Goal: Information Seeking & Learning: Learn about a topic

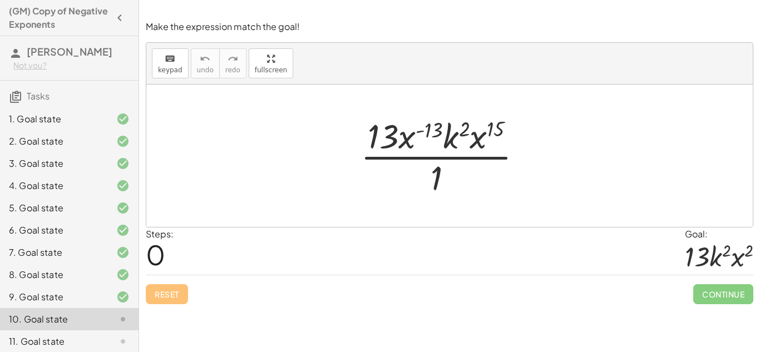
scroll to position [116, 0]
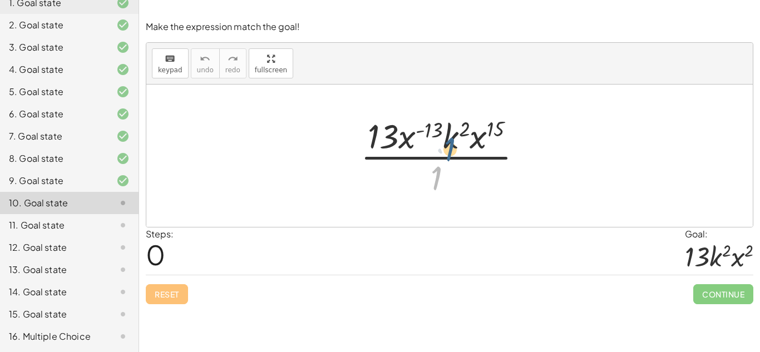
drag, startPoint x: 434, startPoint y: 181, endPoint x: 453, endPoint y: 143, distance: 42.3
click at [453, 143] on div at bounding box center [446, 156] width 182 height 86
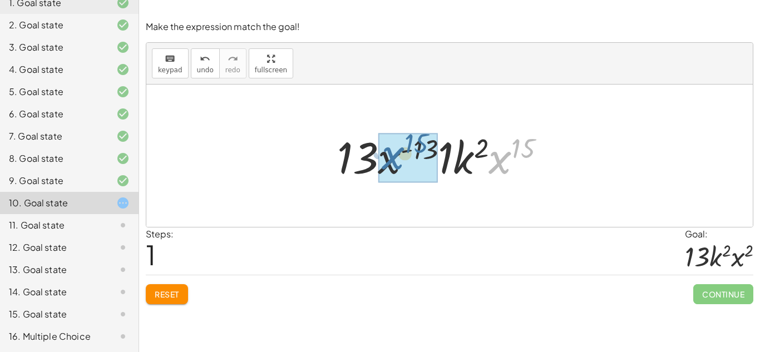
drag, startPoint x: 504, startPoint y: 165, endPoint x: 398, endPoint y: 163, distance: 106.3
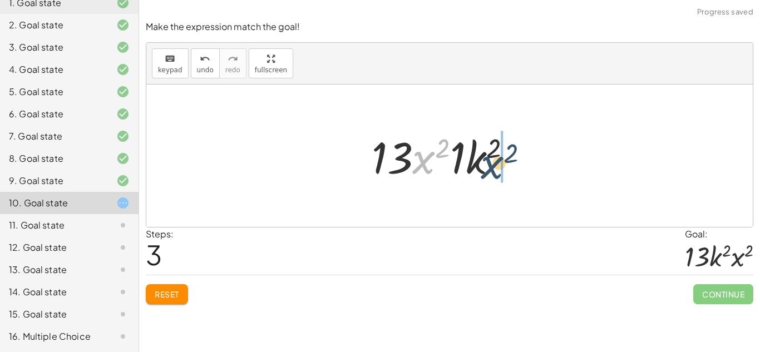
drag, startPoint x: 419, startPoint y: 166, endPoint x: 489, endPoint y: 171, distance: 70.3
click at [489, 171] on div at bounding box center [446, 155] width 160 height 57
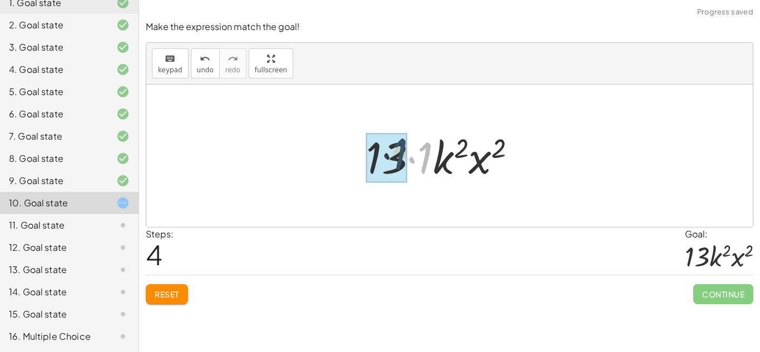
drag, startPoint x: 429, startPoint y: 161, endPoint x: 397, endPoint y: 157, distance: 32.0
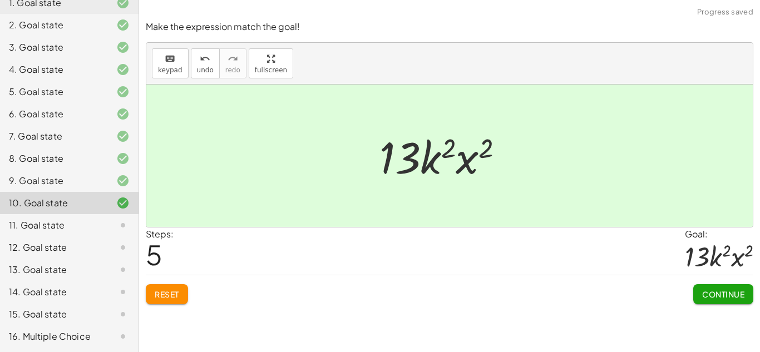
click at [703, 288] on button "Continue" at bounding box center [723, 294] width 60 height 20
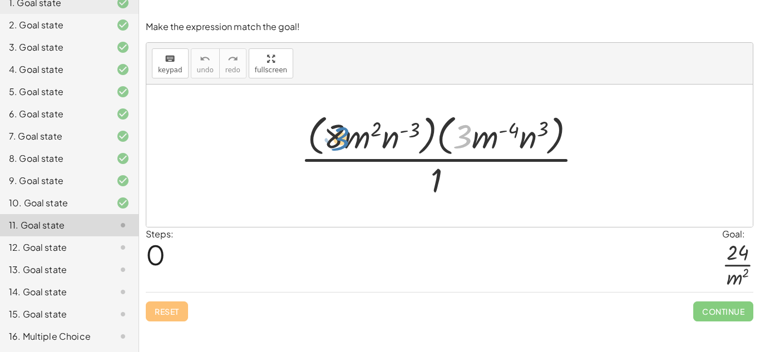
drag, startPoint x: 461, startPoint y: 140, endPoint x: 338, endPoint y: 142, distance: 122.4
click at [338, 142] on div at bounding box center [446, 155] width 302 height 91
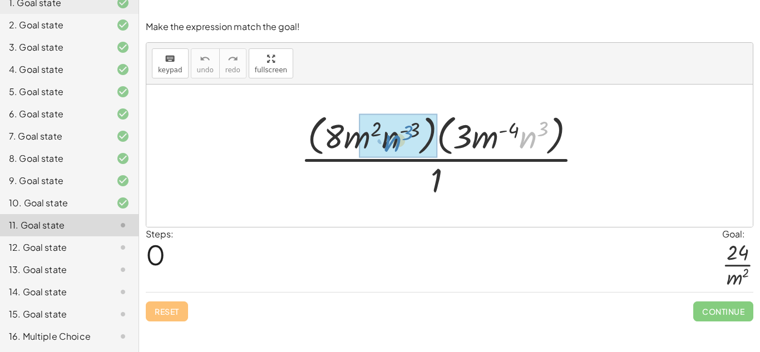
drag, startPoint x: 535, startPoint y: 140, endPoint x: 399, endPoint y: 143, distance: 135.2
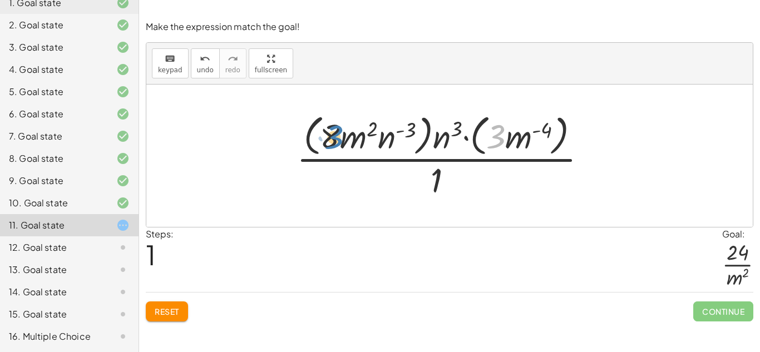
drag, startPoint x: 496, startPoint y: 137, endPoint x: 331, endPoint y: 138, distance: 164.1
click at [331, 138] on div at bounding box center [446, 155] width 310 height 91
drag, startPoint x: 517, startPoint y: 140, endPoint x: 540, endPoint y: 140, distance: 22.8
click at [540, 140] on div at bounding box center [446, 155] width 310 height 91
drag, startPoint x: 538, startPoint y: 140, endPoint x: 517, endPoint y: 177, distance: 43.1
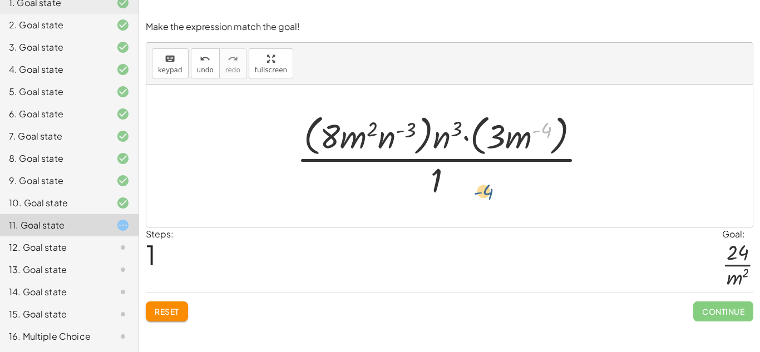
click at [517, 177] on div at bounding box center [446, 155] width 310 height 91
drag, startPoint x: 518, startPoint y: 138, endPoint x: 412, endPoint y: 182, distance: 114.7
click at [412, 182] on div at bounding box center [446, 155] width 310 height 91
drag, startPoint x: 443, startPoint y: 170, endPoint x: 473, endPoint y: 116, distance: 62.0
click at [473, 116] on div at bounding box center [446, 155] width 310 height 91
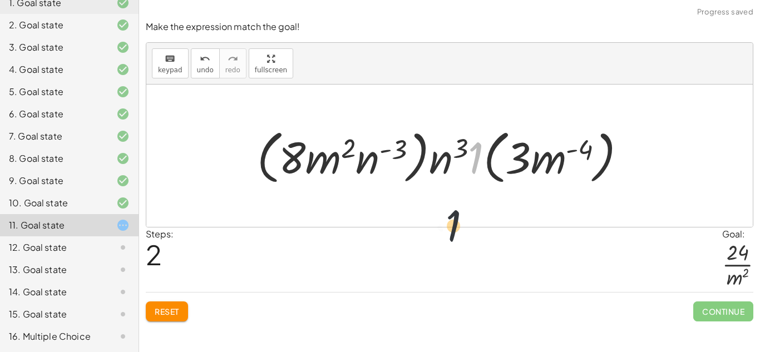
drag, startPoint x: 475, startPoint y: 149, endPoint x: 443, endPoint y: 229, distance: 85.6
click at [194, 66] on button "undo undo" at bounding box center [205, 63] width 29 height 30
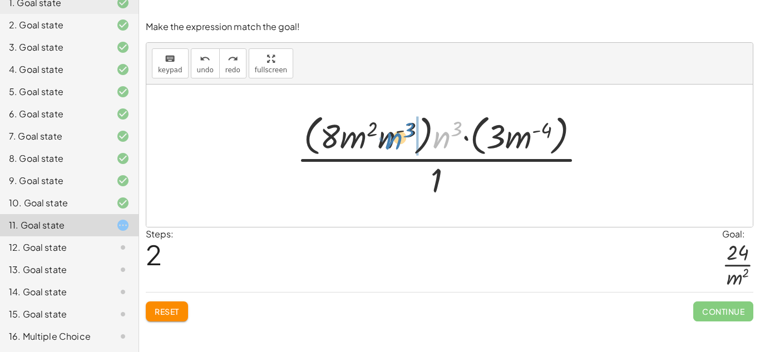
drag, startPoint x: 437, startPoint y: 140, endPoint x: 391, endPoint y: 142, distance: 46.2
click at [391, 142] on div at bounding box center [446, 155] width 310 height 91
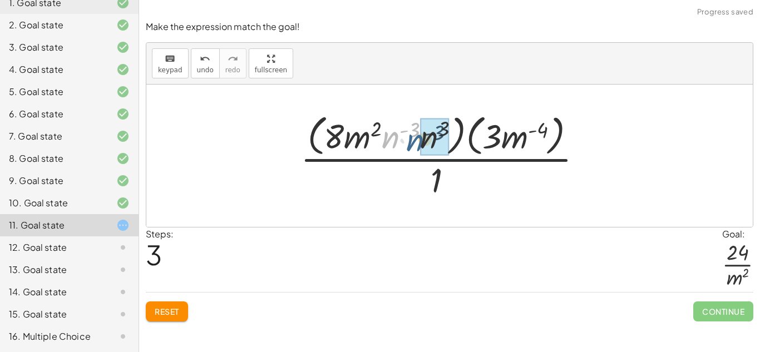
drag, startPoint x: 393, startPoint y: 135, endPoint x: 420, endPoint y: 136, distance: 27.3
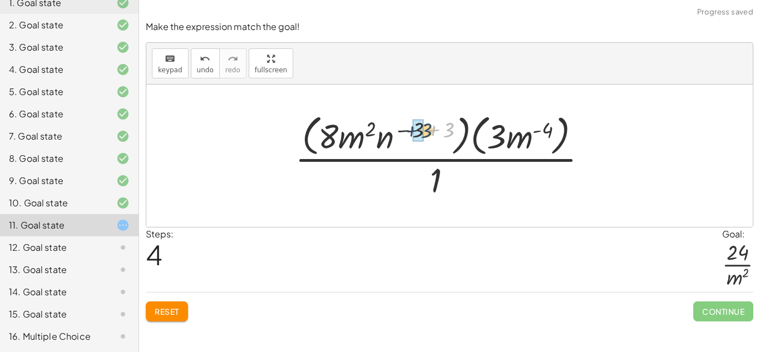
drag, startPoint x: 448, startPoint y: 130, endPoint x: 424, endPoint y: 131, distance: 24.5
click at [424, 131] on div at bounding box center [445, 155] width 313 height 91
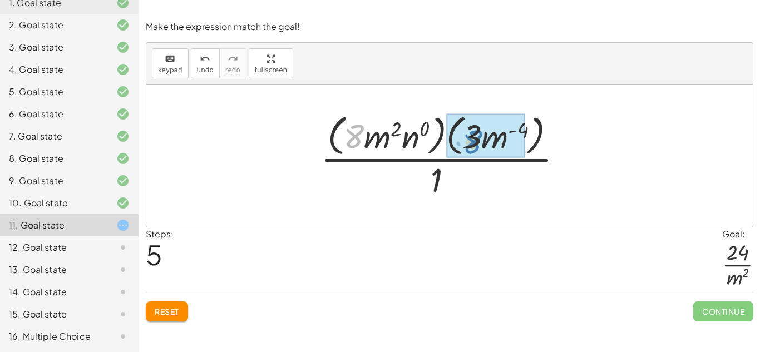
drag, startPoint x: 353, startPoint y: 136, endPoint x: 474, endPoint y: 139, distance: 121.8
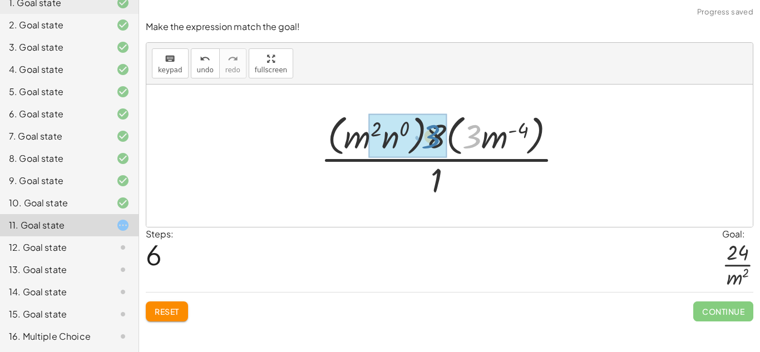
drag, startPoint x: 474, startPoint y: 139, endPoint x: 432, endPoint y: 139, distance: 42.3
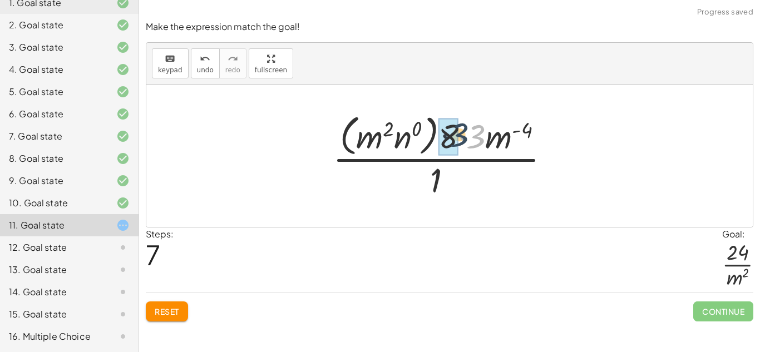
drag, startPoint x: 471, startPoint y: 140, endPoint x: 452, endPoint y: 137, distance: 19.0
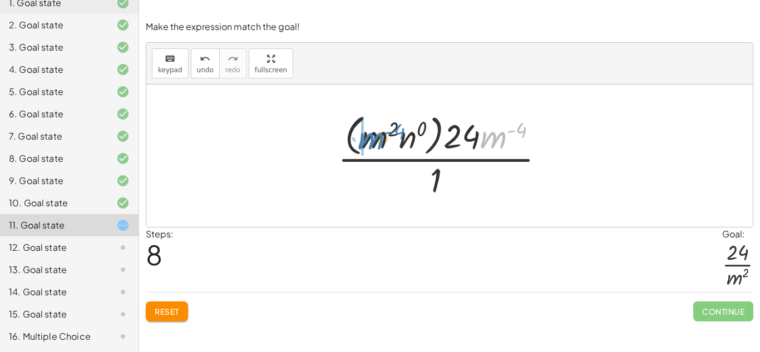
drag, startPoint x: 502, startPoint y: 140, endPoint x: 378, endPoint y: 139, distance: 123.5
click at [378, 139] on div at bounding box center [445, 155] width 227 height 91
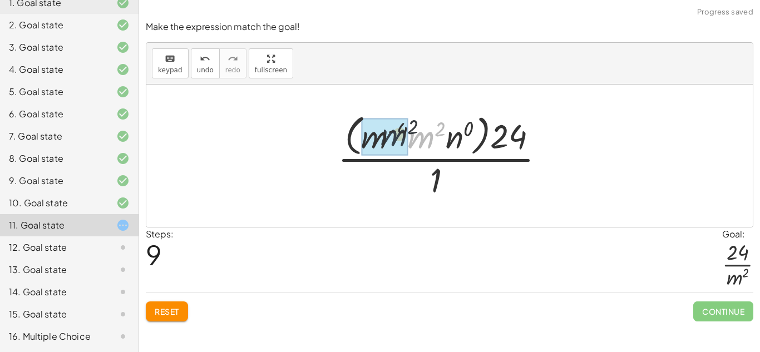
drag, startPoint x: 413, startPoint y: 140, endPoint x: 376, endPoint y: 137, distance: 37.4
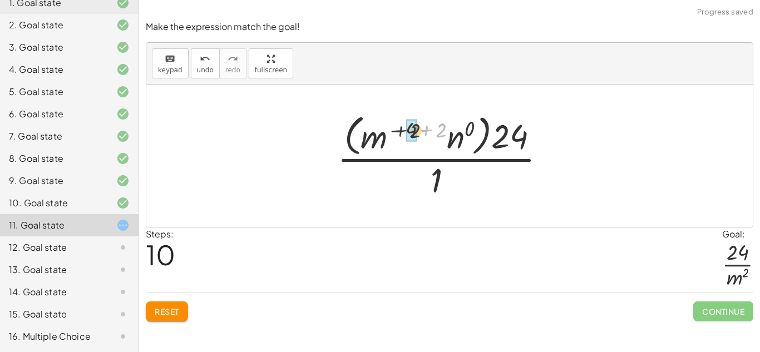
drag, startPoint x: 442, startPoint y: 128, endPoint x: 410, endPoint y: 128, distance: 31.2
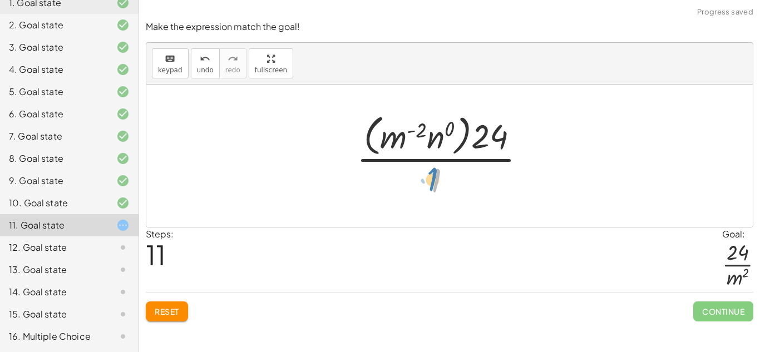
click at [432, 172] on div at bounding box center [445, 155] width 189 height 91
drag, startPoint x: 394, startPoint y: 139, endPoint x: 400, endPoint y: 140, distance: 5.6
click at [400, 140] on div at bounding box center [445, 155] width 189 height 91
drag, startPoint x: 442, startPoint y: 141, endPoint x: 380, endPoint y: 135, distance: 62.0
drag, startPoint x: 390, startPoint y: 137, endPoint x: 453, endPoint y: 181, distance: 76.8
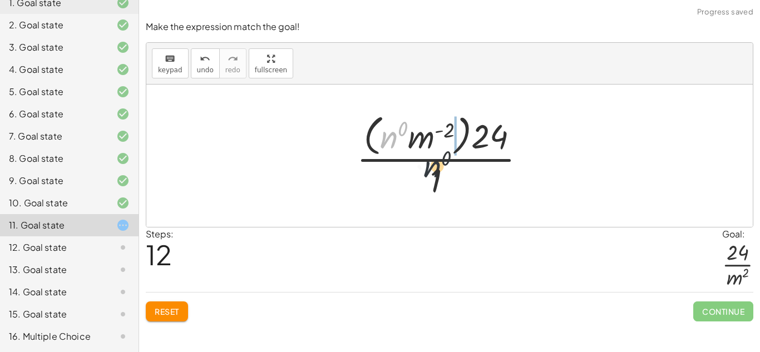
click at [453, 181] on div at bounding box center [445, 155] width 189 height 91
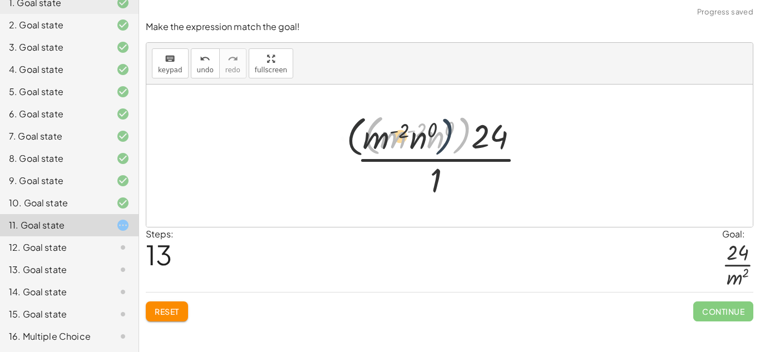
drag, startPoint x: 464, startPoint y: 137, endPoint x: 427, endPoint y: 137, distance: 36.7
click at [427, 137] on div at bounding box center [445, 155] width 189 height 91
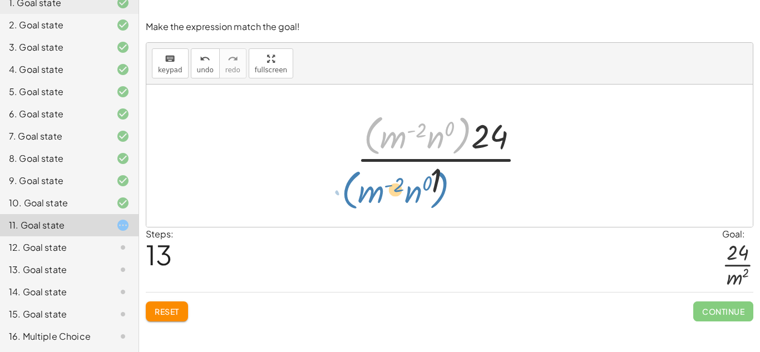
drag, startPoint x: 456, startPoint y: 137, endPoint x: 441, endPoint y: 192, distance: 56.5
click at [441, 192] on div at bounding box center [445, 155] width 189 height 91
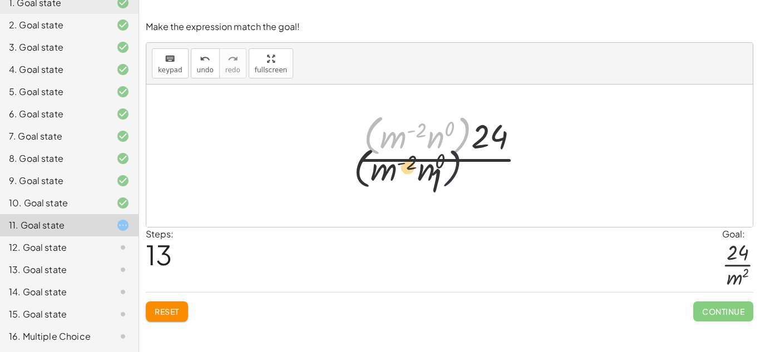
drag, startPoint x: 458, startPoint y: 143, endPoint x: 435, endPoint y: 211, distance: 71.8
click at [435, 211] on div "· ( · 8 · m 2 · n ( - 3 ) ) · ( · 3 · m ( - 4 ) · n 3 ) · 1 · ( · 8 · m 2 · n (…" at bounding box center [449, 156] width 606 height 142
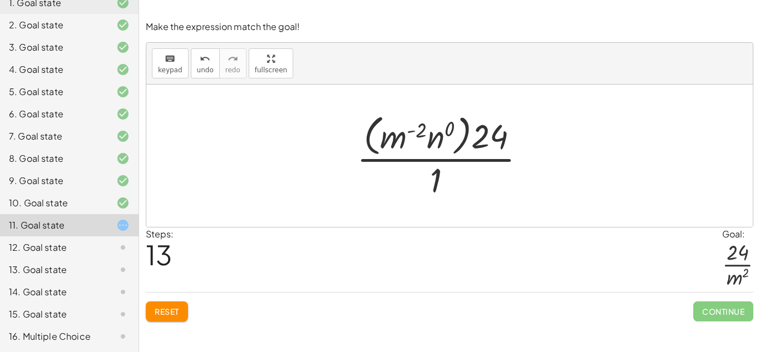
click at [489, 140] on div at bounding box center [445, 155] width 189 height 91
click at [438, 134] on div at bounding box center [445, 155] width 189 height 91
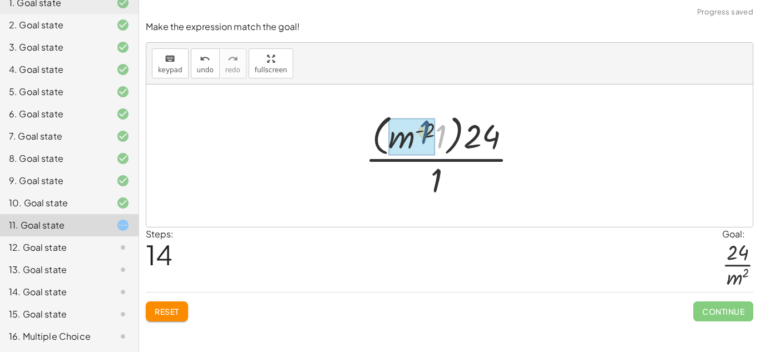
drag, startPoint x: 441, startPoint y: 132, endPoint x: 422, endPoint y: 126, distance: 19.3
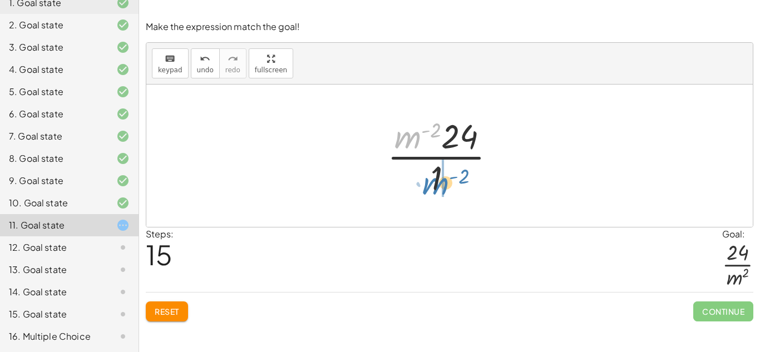
drag, startPoint x: 412, startPoint y: 140, endPoint x: 440, endPoint y: 186, distance: 53.9
click at [440, 186] on div at bounding box center [446, 156] width 128 height 86
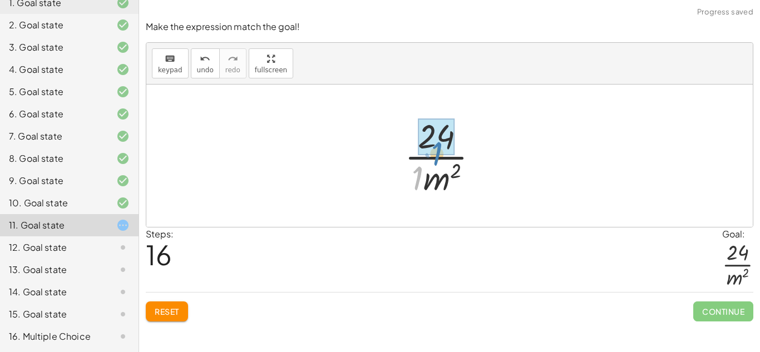
drag, startPoint x: 414, startPoint y: 177, endPoint x: 434, endPoint y: 151, distance: 33.0
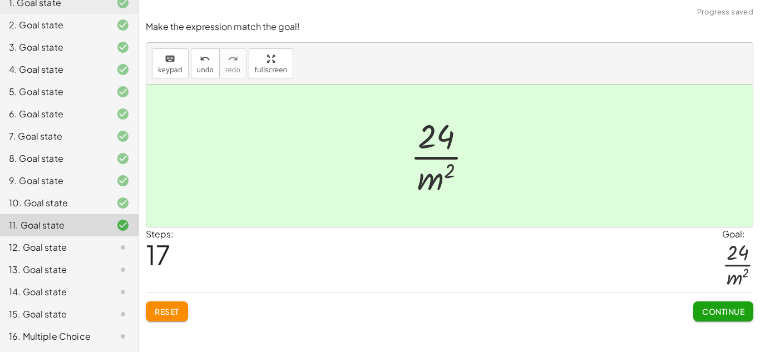
click at [712, 311] on span "Continue" at bounding box center [723, 311] width 42 height 10
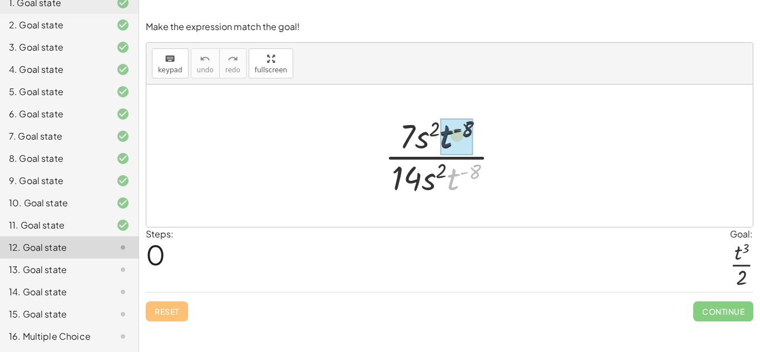
drag, startPoint x: 454, startPoint y: 181, endPoint x: 446, endPoint y: 136, distance: 45.3
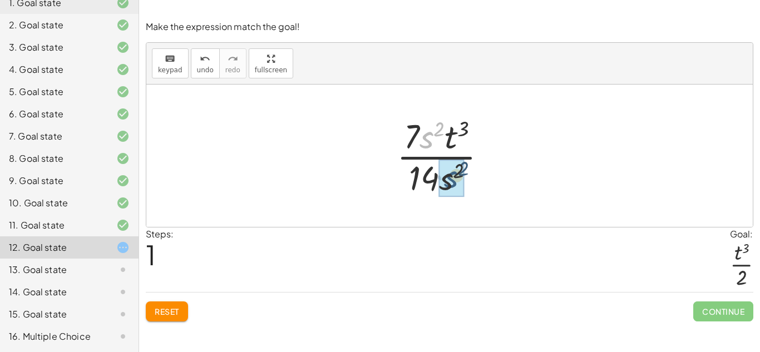
drag, startPoint x: 427, startPoint y: 136, endPoint x: 453, endPoint y: 181, distance: 51.6
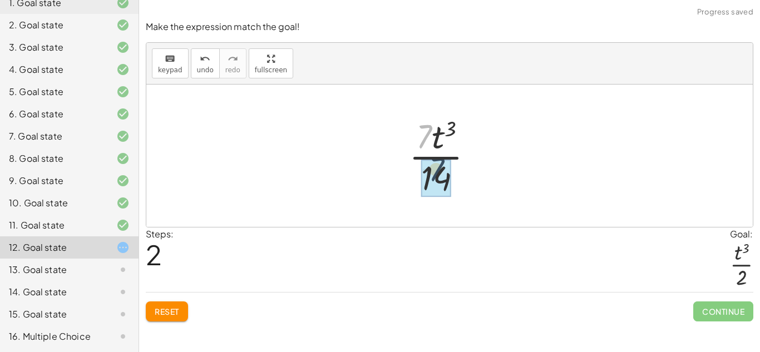
drag, startPoint x: 420, startPoint y: 132, endPoint x: 435, endPoint y: 177, distance: 47.5
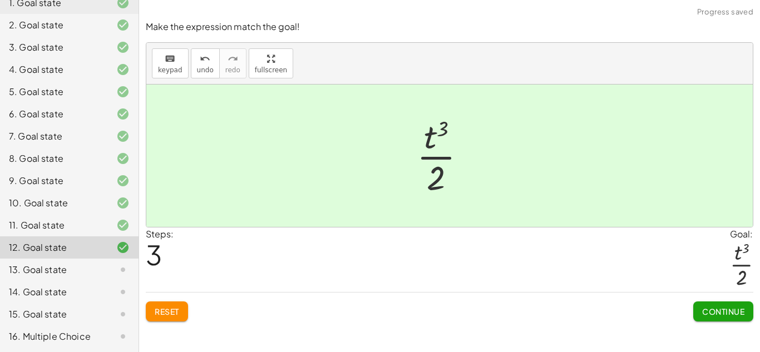
click at [743, 315] on span "Continue" at bounding box center [723, 311] width 42 height 10
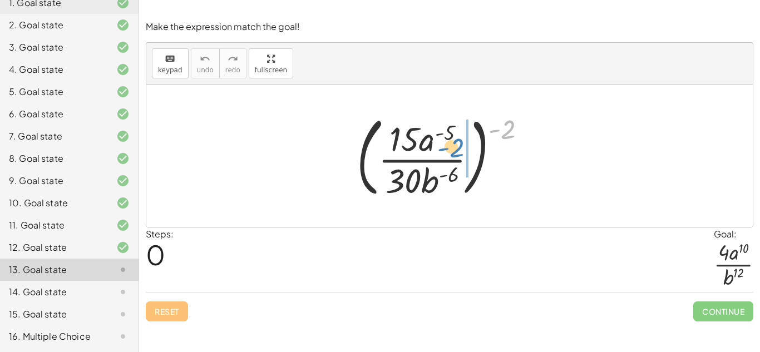
drag, startPoint x: 508, startPoint y: 130, endPoint x: 457, endPoint y: 147, distance: 54.0
click at [457, 147] on div at bounding box center [446, 156] width 190 height 92
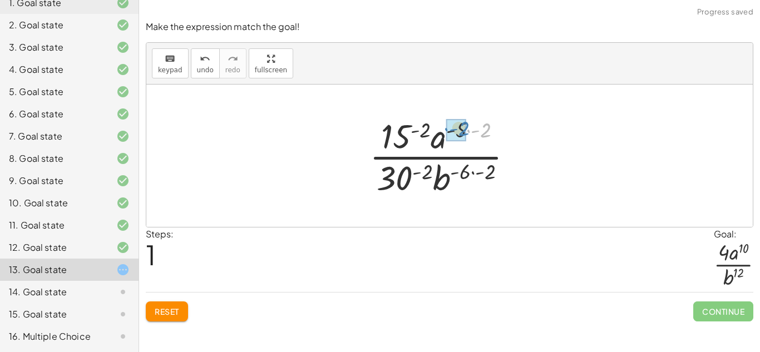
drag, startPoint x: 483, startPoint y: 132, endPoint x: 458, endPoint y: 132, distance: 24.5
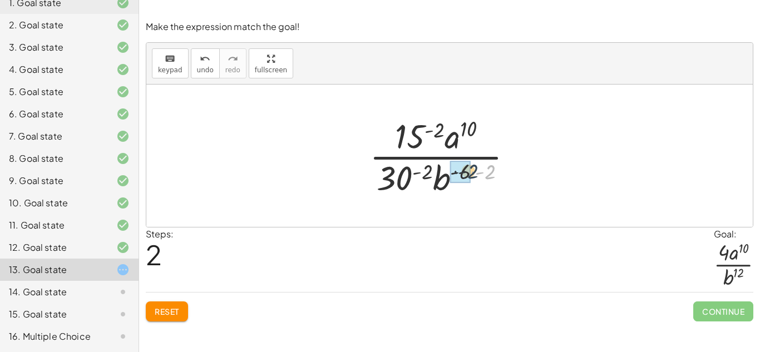
drag, startPoint x: 489, startPoint y: 175, endPoint x: 467, endPoint y: 174, distance: 22.8
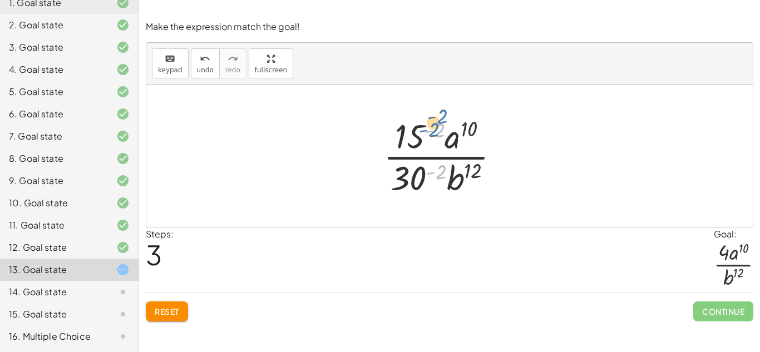
drag, startPoint x: 433, startPoint y: 174, endPoint x: 427, endPoint y: 133, distance: 41.1
click at [427, 133] on div at bounding box center [446, 156] width 136 height 86
drag, startPoint x: 412, startPoint y: 173, endPoint x: 409, endPoint y: 132, distance: 41.3
click at [409, 132] on div at bounding box center [446, 156] width 136 height 86
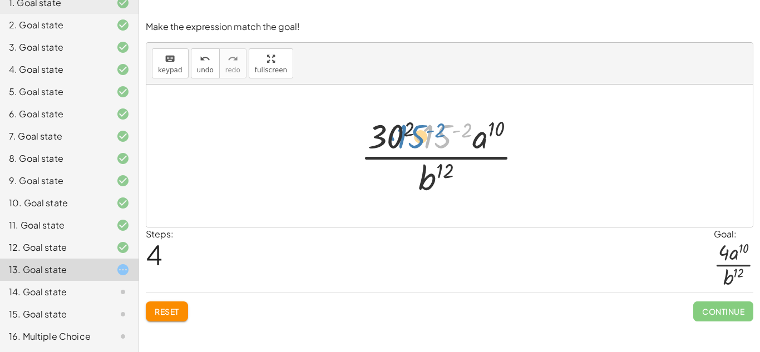
drag, startPoint x: 432, startPoint y: 135, endPoint x: 413, endPoint y: 136, distance: 18.4
click at [413, 136] on div at bounding box center [446, 156] width 182 height 86
drag, startPoint x: 464, startPoint y: 132, endPoint x: 440, endPoint y: 138, distance: 25.2
click at [440, 138] on div at bounding box center [446, 156] width 182 height 86
drag, startPoint x: 461, startPoint y: 131, endPoint x: 437, endPoint y: 140, distance: 25.5
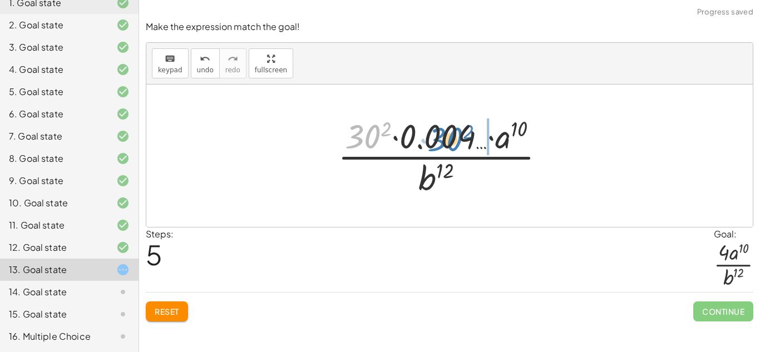
drag, startPoint x: 354, startPoint y: 132, endPoint x: 436, endPoint y: 131, distance: 81.8
click at [436, 131] on div at bounding box center [445, 156] width 227 height 86
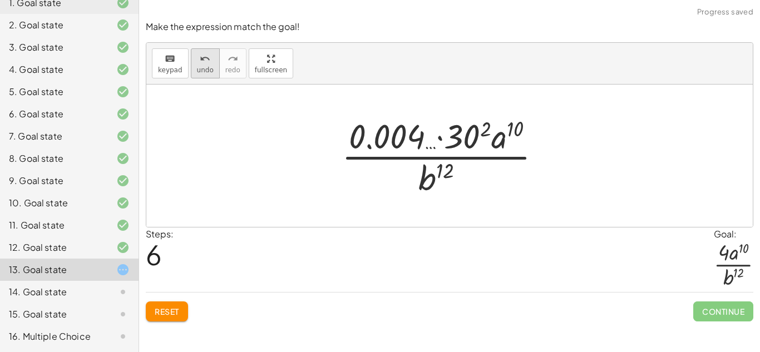
click at [209, 66] on span "undo" at bounding box center [205, 70] width 17 height 8
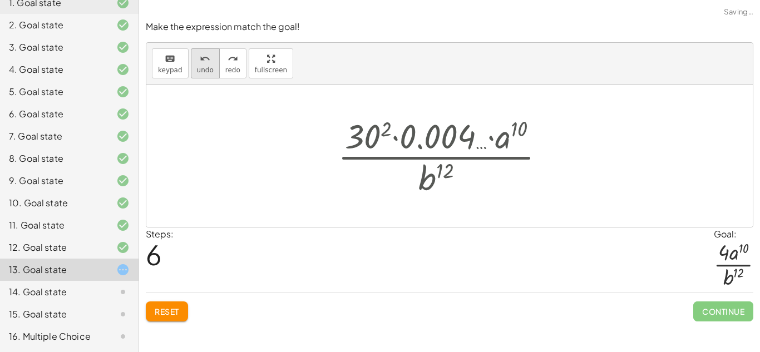
click at [209, 66] on span "undo" at bounding box center [205, 70] width 17 height 8
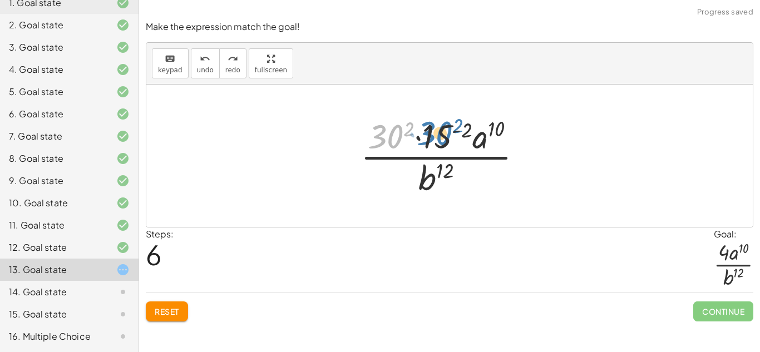
drag, startPoint x: 388, startPoint y: 136, endPoint x: 437, endPoint y: 133, distance: 48.5
click at [437, 133] on div at bounding box center [446, 156] width 182 height 86
drag, startPoint x: 439, startPoint y: 135, endPoint x: 422, endPoint y: 134, distance: 17.3
click at [422, 134] on div at bounding box center [446, 156] width 182 height 86
drag, startPoint x: 467, startPoint y: 132, endPoint x: 414, endPoint y: 129, distance: 52.9
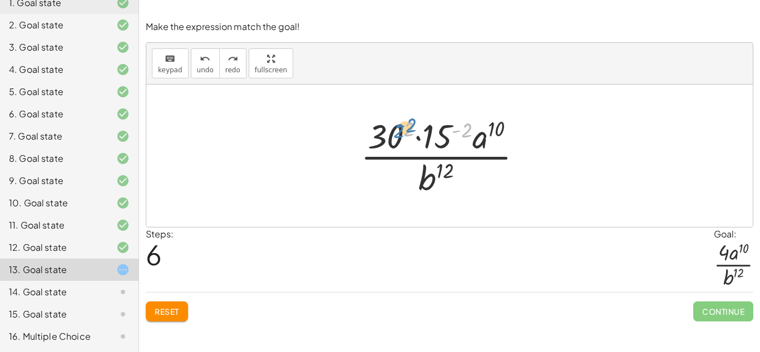
click at [414, 129] on div at bounding box center [446, 156] width 182 height 86
drag, startPoint x: 410, startPoint y: 127, endPoint x: 384, endPoint y: 209, distance: 86.4
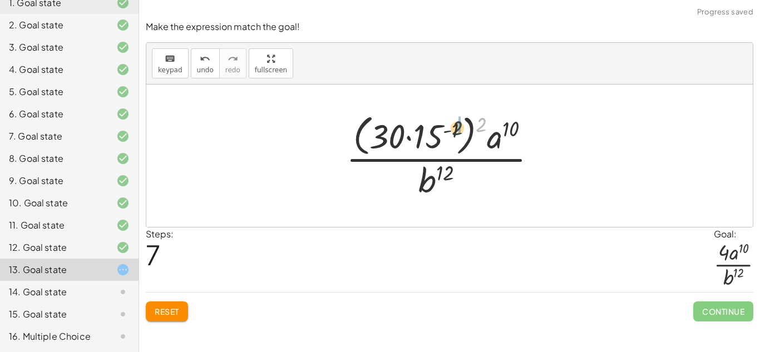
drag, startPoint x: 478, startPoint y: 128, endPoint x: 447, endPoint y: 131, distance: 31.3
click at [447, 131] on div at bounding box center [445, 155] width 211 height 91
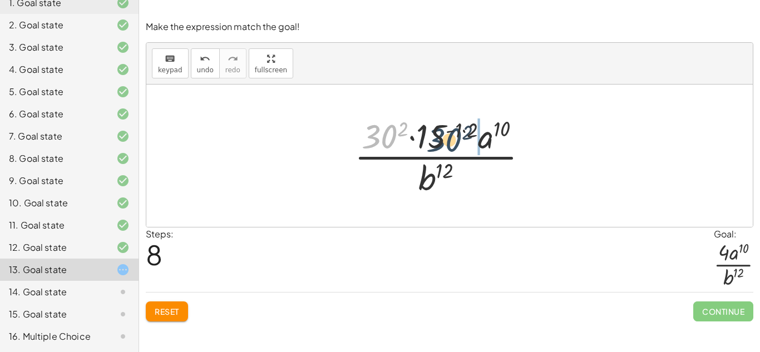
drag, startPoint x: 385, startPoint y: 137, endPoint x: 449, endPoint y: 136, distance: 63.4
click at [449, 136] on div at bounding box center [446, 156] width 194 height 86
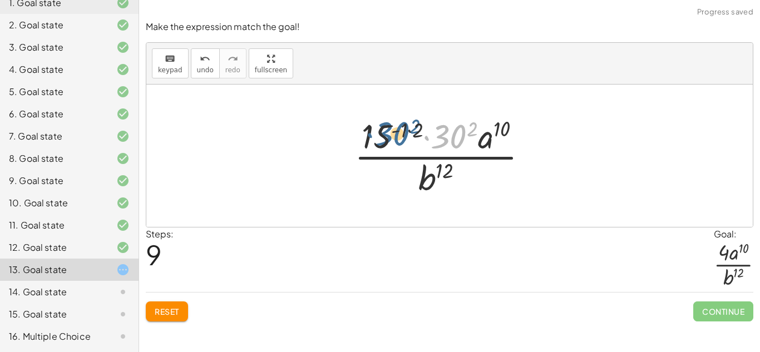
drag, startPoint x: 448, startPoint y: 137, endPoint x: 388, endPoint y: 133, distance: 60.2
click at [388, 133] on div at bounding box center [446, 156] width 194 height 86
drag, startPoint x: 419, startPoint y: 130, endPoint x: 405, endPoint y: 130, distance: 13.9
drag, startPoint x: 452, startPoint y: 132, endPoint x: 396, endPoint y: 130, distance: 56.2
click at [396, 130] on div at bounding box center [446, 156] width 182 height 86
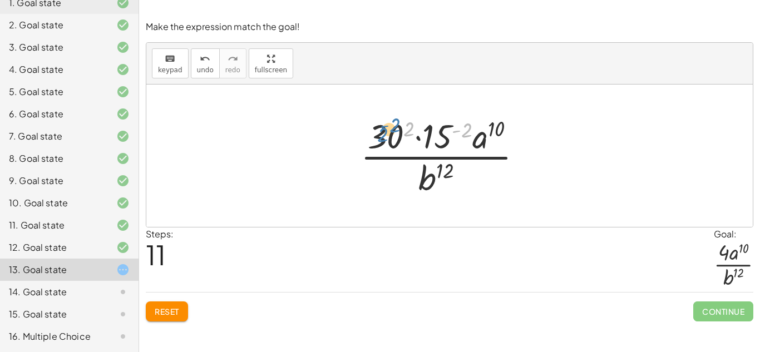
drag, startPoint x: 464, startPoint y: 130, endPoint x: 392, endPoint y: 130, distance: 72.3
click at [392, 130] on div at bounding box center [446, 156] width 182 height 86
drag, startPoint x: 436, startPoint y: 133, endPoint x: 390, endPoint y: 135, distance: 45.6
click at [390, 135] on div at bounding box center [446, 156] width 182 height 86
drag, startPoint x: 465, startPoint y: 129, endPoint x: 440, endPoint y: 132, distance: 25.2
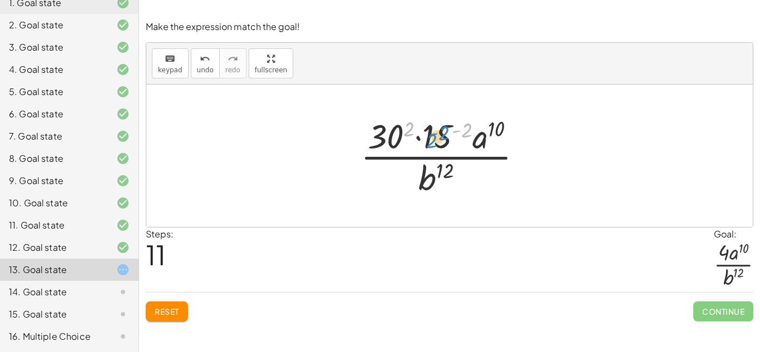
click at [440, 132] on div at bounding box center [446, 156] width 182 height 86
drag, startPoint x: 408, startPoint y: 129, endPoint x: 386, endPoint y: 132, distance: 22.4
drag, startPoint x: 400, startPoint y: 132, endPoint x: 417, endPoint y: 131, distance: 16.7
click at [417, 131] on div at bounding box center [445, 156] width 185 height 86
drag, startPoint x: 438, startPoint y: 135, endPoint x: 375, endPoint y: 133, distance: 62.9
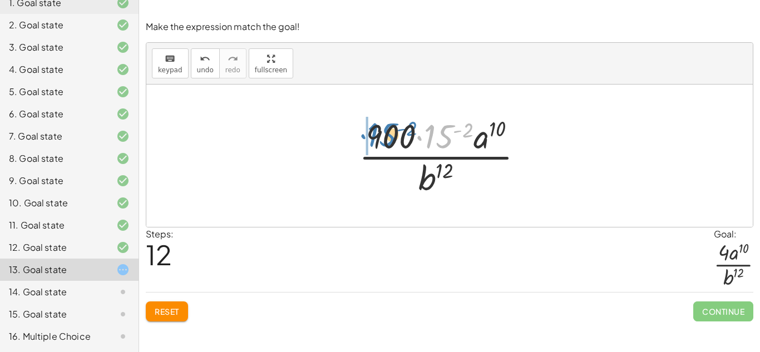
click at [375, 133] on div at bounding box center [445, 156] width 185 height 86
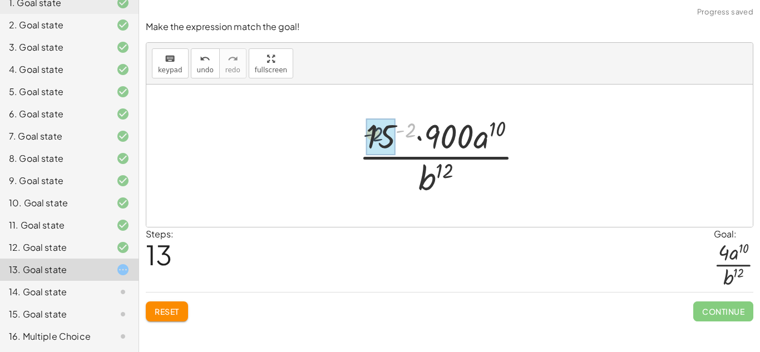
drag, startPoint x: 411, startPoint y: 128, endPoint x: 376, endPoint y: 133, distance: 35.3
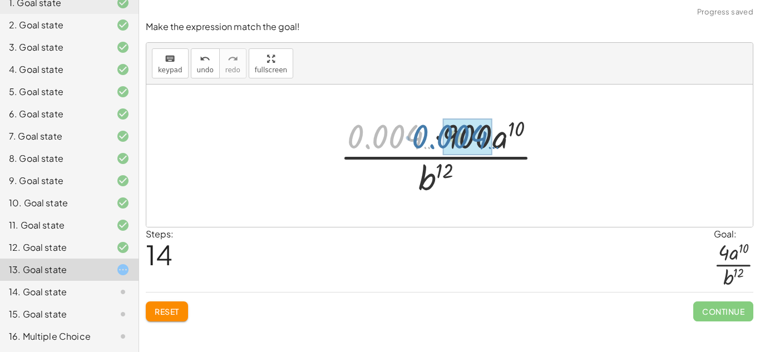
drag, startPoint x: 379, startPoint y: 133, endPoint x: 444, endPoint y: 133, distance: 65.1
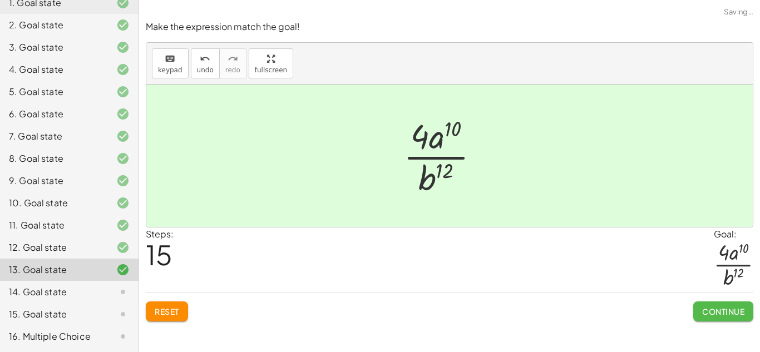
click at [727, 308] on span "Continue" at bounding box center [723, 311] width 42 height 10
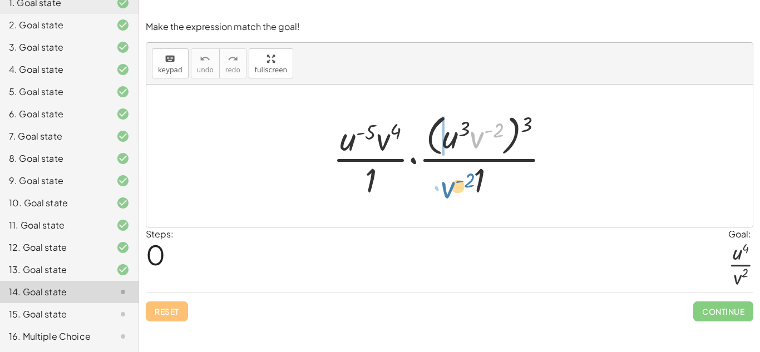
drag, startPoint x: 474, startPoint y: 136, endPoint x: 444, endPoint y: 186, distance: 58.1
click at [444, 186] on div at bounding box center [445, 155] width 237 height 91
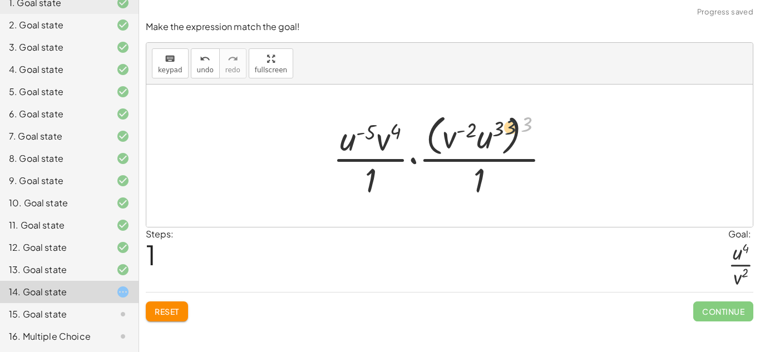
drag, startPoint x: 524, startPoint y: 121, endPoint x: 505, endPoint y: 125, distance: 19.8
click at [505, 125] on div at bounding box center [445, 155] width 237 height 91
drag, startPoint x: 529, startPoint y: 123, endPoint x: 497, endPoint y: 126, distance: 32.9
click at [497, 126] on div at bounding box center [445, 155] width 237 height 91
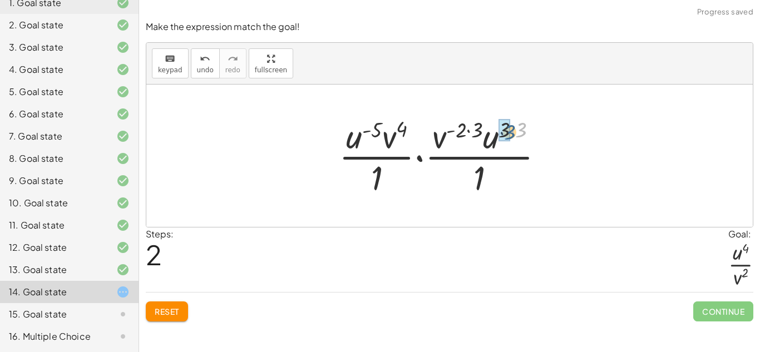
drag, startPoint x: 521, startPoint y: 129, endPoint x: 508, endPoint y: 131, distance: 13.5
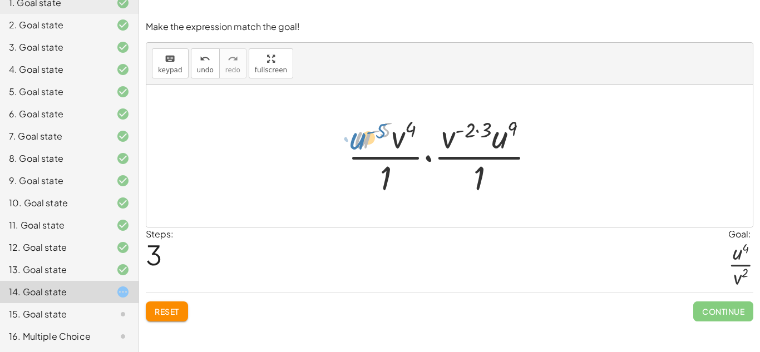
drag, startPoint x: 367, startPoint y: 143, endPoint x: 360, endPoint y: 145, distance: 6.8
click at [360, 145] on div at bounding box center [445, 156] width 207 height 86
drag, startPoint x: 486, startPoint y: 130, endPoint x: 472, endPoint y: 129, distance: 13.9
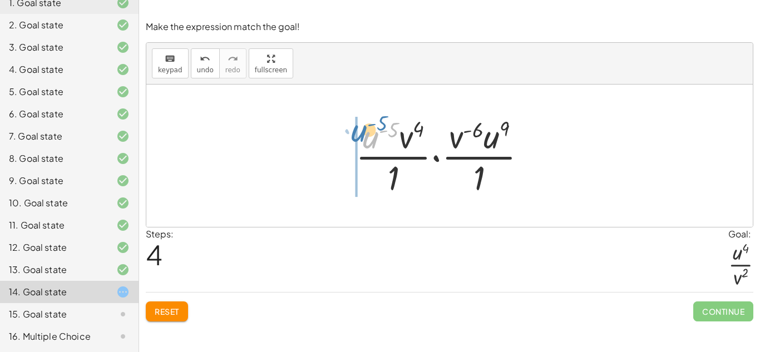
drag, startPoint x: 369, startPoint y: 140, endPoint x: 334, endPoint y: 135, distance: 35.9
click at [334, 135] on div "· · u ( - 5 ) · v 4 · 1 · · ( · u 3 · v ( - 2 ) ) 3 · 1 · · u ( - 5 ) · v 4 · 1…" at bounding box center [449, 156] width 606 height 142
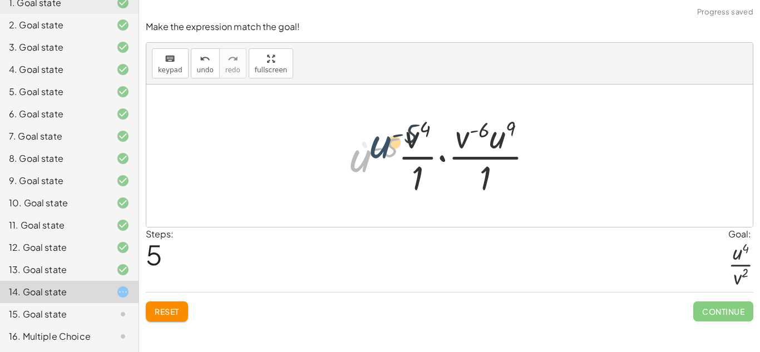
drag, startPoint x: 357, startPoint y: 158, endPoint x: 378, endPoint y: 142, distance: 26.7
click at [378, 142] on div at bounding box center [446, 156] width 204 height 86
drag, startPoint x: 358, startPoint y: 156, endPoint x: 392, endPoint y: 136, distance: 39.1
click at [392, 136] on div at bounding box center [446, 156] width 204 height 86
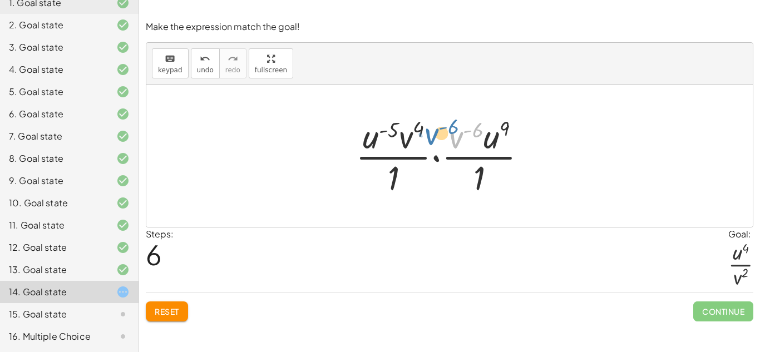
click at [456, 141] on div at bounding box center [445, 156] width 191 height 86
drag, startPoint x: 415, startPoint y: 127, endPoint x: 407, endPoint y: 141, distance: 15.7
click at [407, 141] on div at bounding box center [445, 156] width 191 height 86
drag, startPoint x: 394, startPoint y: 176, endPoint x: 488, endPoint y: 180, distance: 93.5
click at [488, 180] on div at bounding box center [445, 156] width 191 height 86
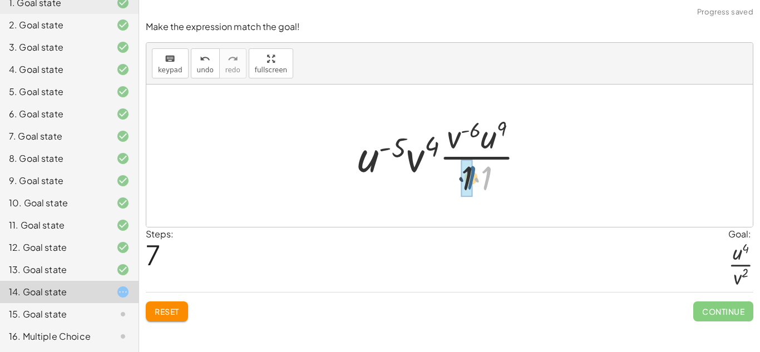
drag, startPoint x: 487, startPoint y: 181, endPoint x: 471, endPoint y: 180, distance: 16.1
drag, startPoint x: 448, startPoint y: 136, endPoint x: 447, endPoint y: 187, distance: 51.2
click at [447, 187] on div at bounding box center [445, 156] width 187 height 86
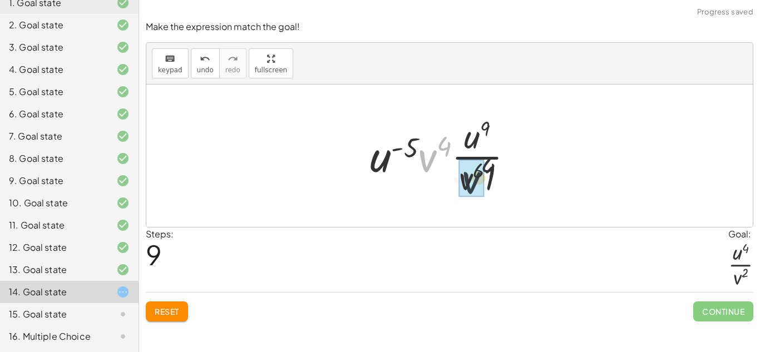
drag, startPoint x: 428, startPoint y: 158, endPoint x: 474, endPoint y: 182, distance: 51.5
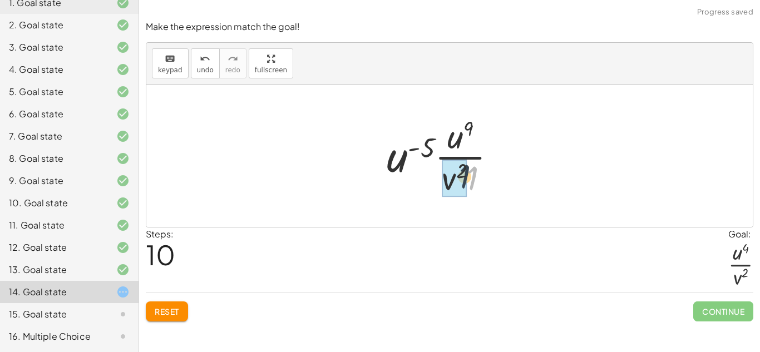
drag, startPoint x: 473, startPoint y: 180, endPoint x: 461, endPoint y: 178, distance: 12.3
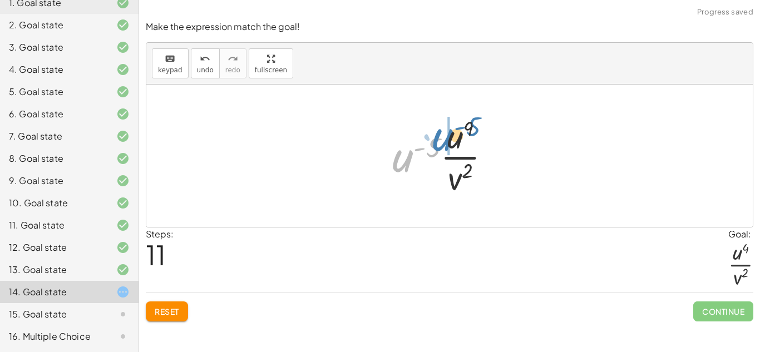
drag, startPoint x: 405, startPoint y: 154, endPoint x: 444, endPoint y: 133, distance: 44.5
click at [444, 133] on div at bounding box center [446, 156] width 119 height 86
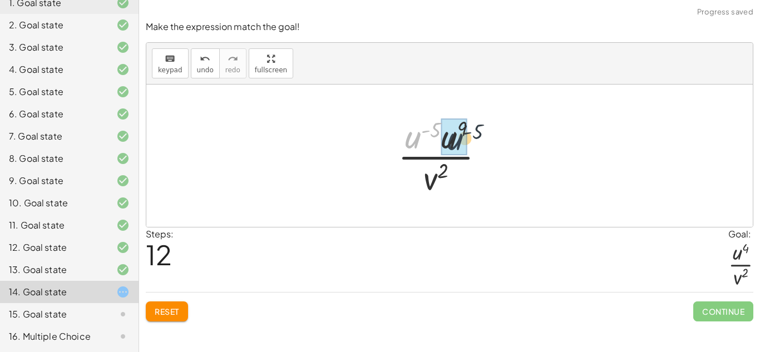
drag, startPoint x: 413, startPoint y: 135, endPoint x: 452, endPoint y: 133, distance: 39.0
drag, startPoint x: 471, startPoint y: 132, endPoint x: 446, endPoint y: 127, distance: 24.9
click at [446, 127] on div at bounding box center [445, 156] width 119 height 86
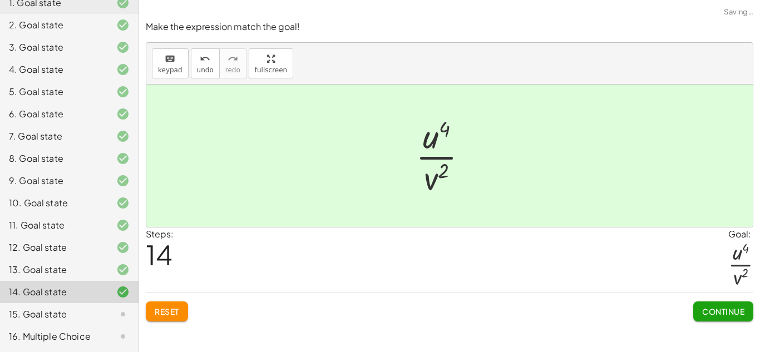
click at [709, 306] on span "Continue" at bounding box center [723, 311] width 42 height 10
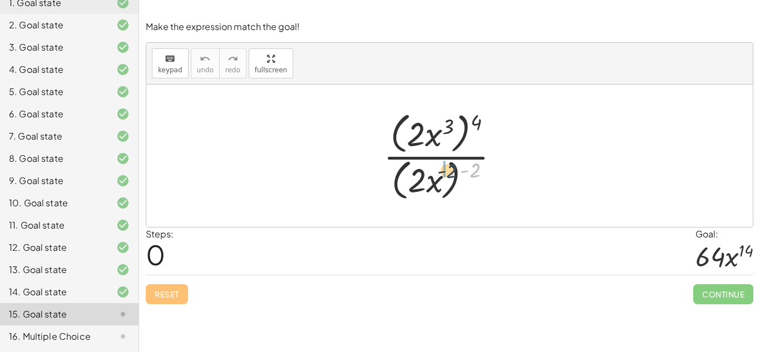
drag, startPoint x: 474, startPoint y: 171, endPoint x: 445, endPoint y: 171, distance: 28.9
click at [445, 171] on div at bounding box center [446, 156] width 136 height 96
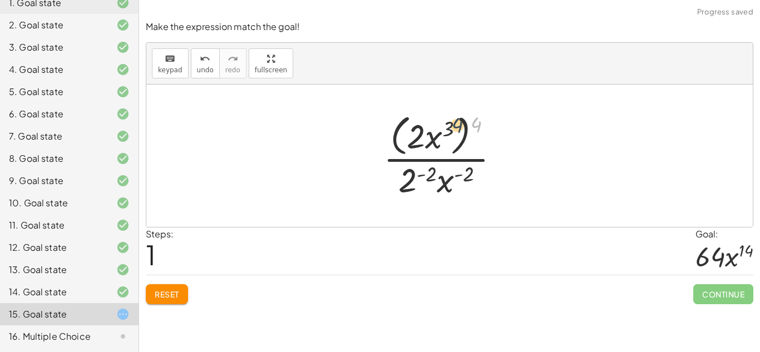
drag, startPoint x: 476, startPoint y: 126, endPoint x: 456, endPoint y: 127, distance: 19.5
click at [456, 127] on div at bounding box center [446, 155] width 136 height 91
drag, startPoint x: 478, startPoint y: 124, endPoint x: 453, endPoint y: 128, distance: 25.3
click at [453, 128] on div at bounding box center [446, 155] width 136 height 91
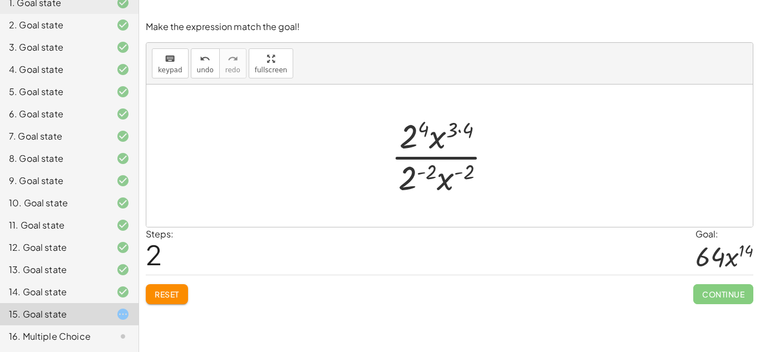
click at [459, 131] on div at bounding box center [445, 156] width 121 height 86
drag, startPoint x: 470, startPoint y: 132, endPoint x: 458, endPoint y: 133, distance: 12.3
click at [458, 133] on div at bounding box center [445, 156] width 121 height 86
click at [469, 171] on div at bounding box center [445, 156] width 121 height 86
drag, startPoint x: 446, startPoint y: 177, endPoint x: 449, endPoint y: 135, distance: 41.8
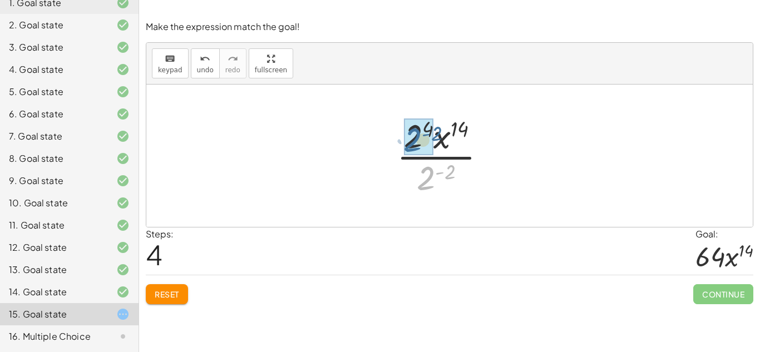
drag, startPoint x: 428, startPoint y: 182, endPoint x: 409, endPoint y: 138, distance: 47.6
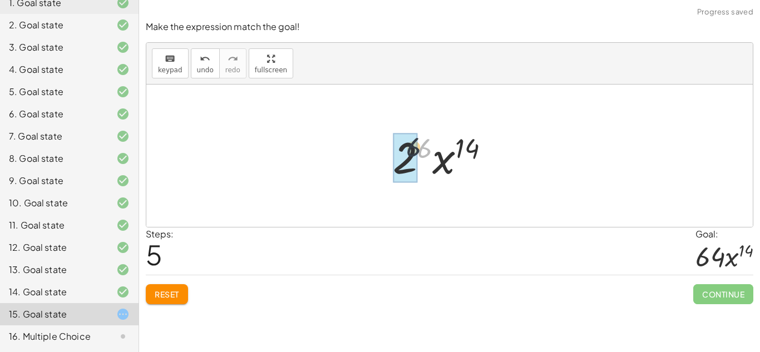
drag, startPoint x: 427, startPoint y: 152, endPoint x: 405, endPoint y: 150, distance: 21.8
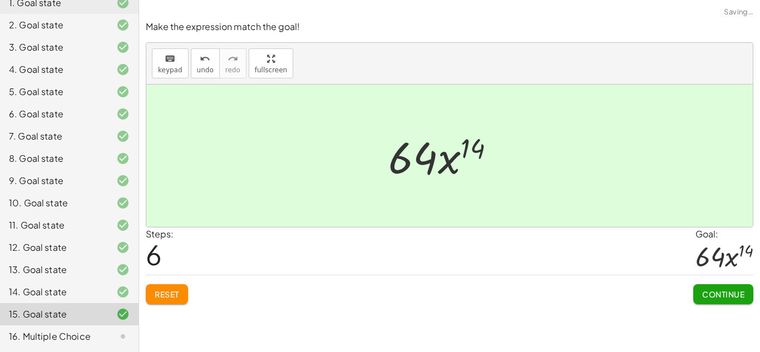
click at [735, 293] on span "Continue" at bounding box center [723, 294] width 42 height 10
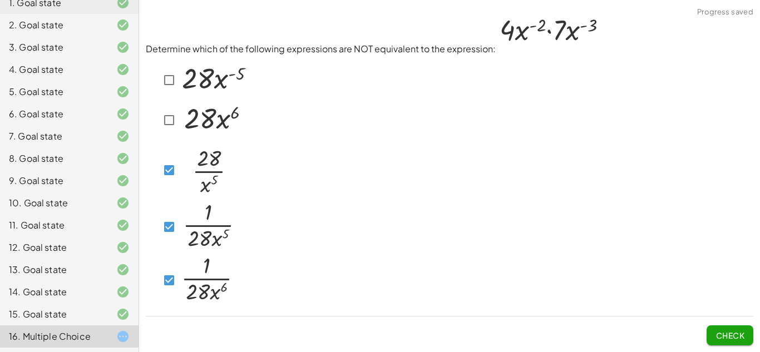
click at [731, 335] on span "Check" at bounding box center [729, 335] width 29 height 10
click at [728, 330] on span "Check" at bounding box center [729, 335] width 29 height 10
click at [710, 337] on button "Check" at bounding box center [729, 335] width 47 height 20
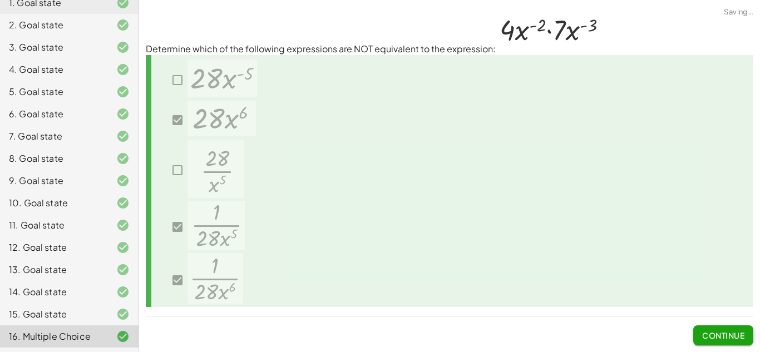
click at [717, 334] on span "Continue" at bounding box center [723, 335] width 42 height 10
